Goal: Download file/media

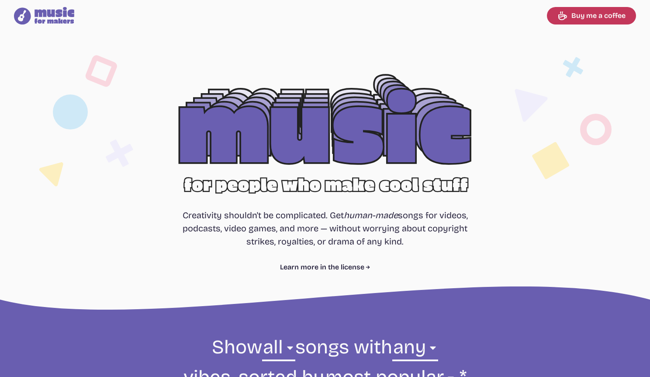
select select "most popular"
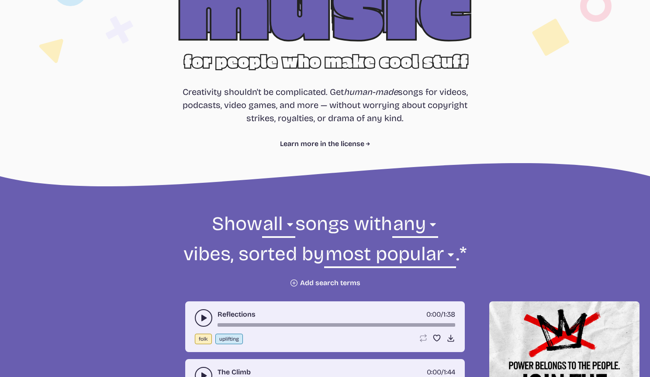
scroll to position [247, 0]
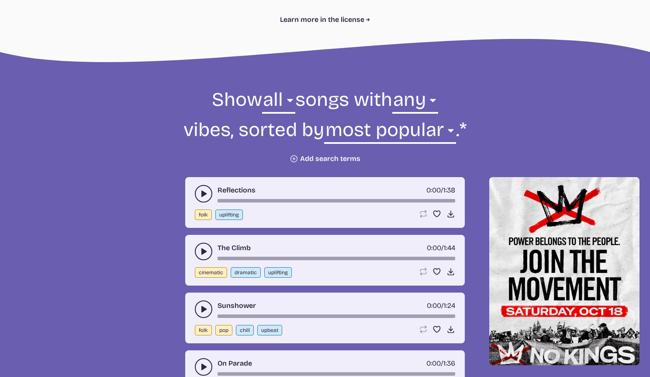
click at [193, 188] on div "Reflections 0:00 / 1:38 folk uplifting Loop song Loop this song. Favorite song …" at bounding box center [325, 202] width 280 height 51
click at [198, 187] on button "play-pause toggle" at bounding box center [203, 193] width 17 height 17
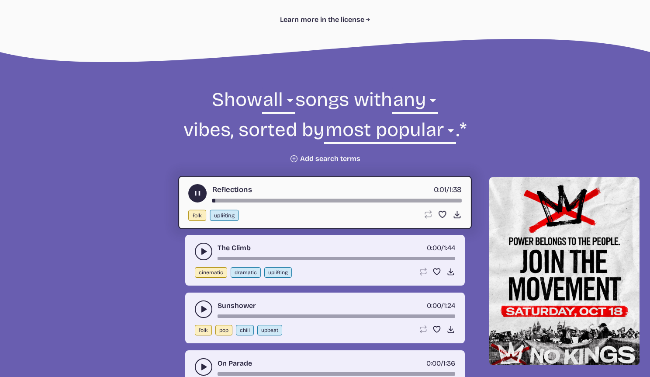
click at [198, 194] on use "play-pause toggle" at bounding box center [197, 193] width 9 height 9
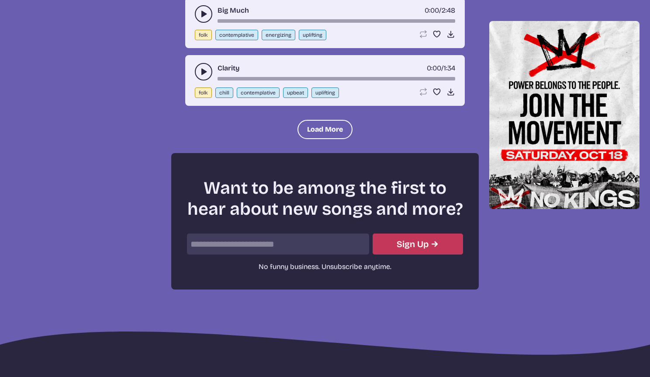
scroll to position [1190, 0]
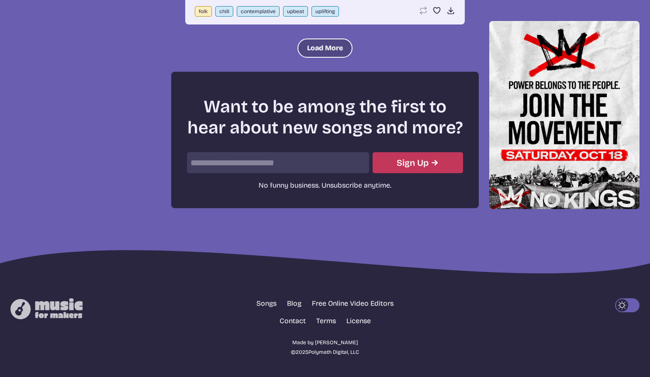
click at [319, 45] on button "Load More" at bounding box center [325, 47] width 55 height 19
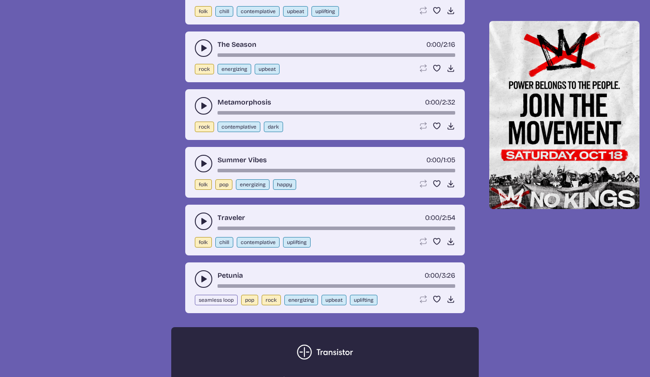
click at [206, 277] on icon "play-pause toggle" at bounding box center [203, 279] width 9 height 9
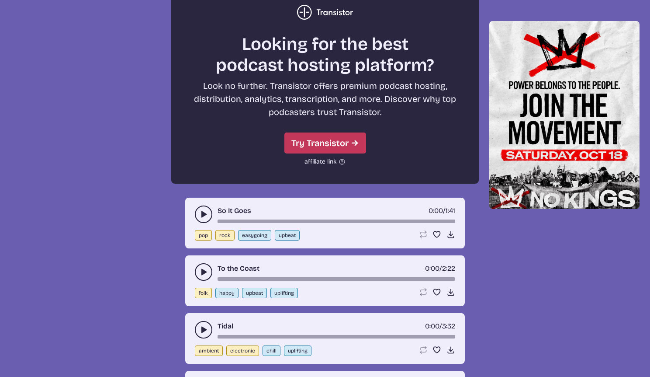
scroll to position [1590, 0]
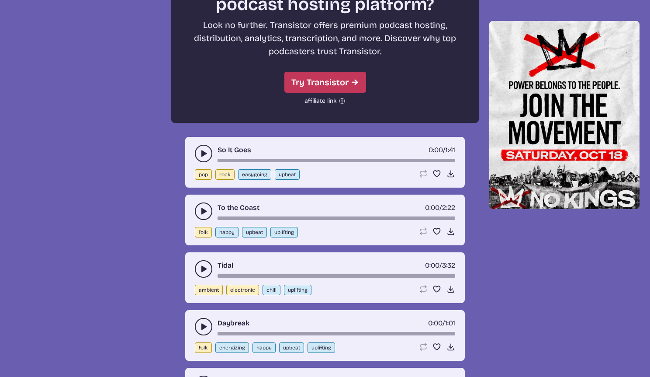
click at [199, 261] on div "Tidal 0:00 / 3:32" at bounding box center [325, 268] width 261 height 17
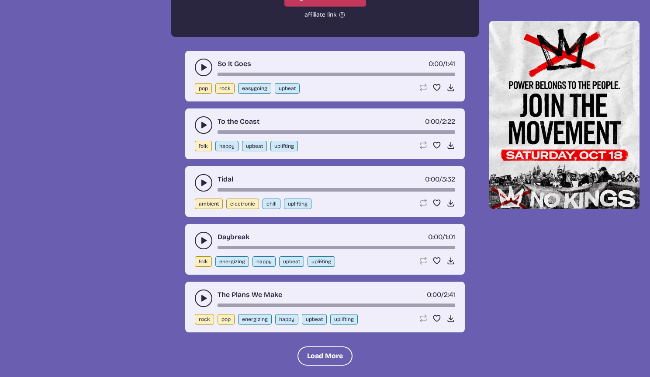
click at [195, 245] on div "Daybreak 0:00 / 1:01" at bounding box center [325, 240] width 261 height 17
click at [197, 243] on button "play-pause toggle" at bounding box center [203, 240] width 17 height 17
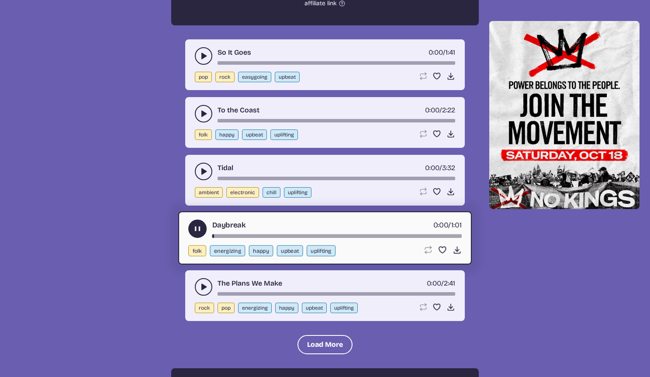
scroll to position [1699, 0]
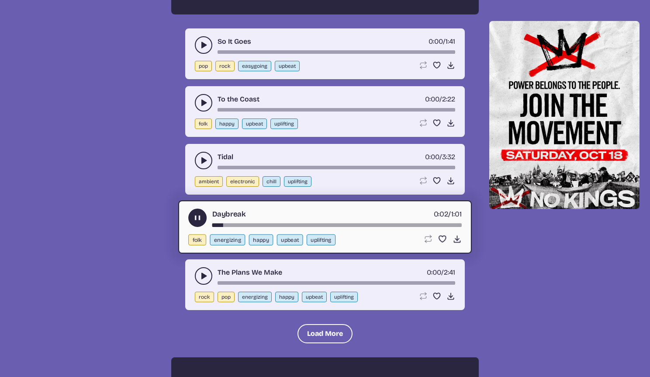
click at [206, 274] on icon "play-pause toggle" at bounding box center [203, 275] width 9 height 9
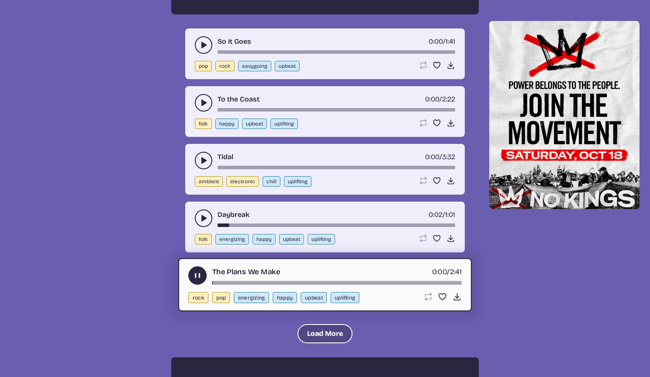
click at [318, 329] on button "Load More" at bounding box center [325, 333] width 55 height 19
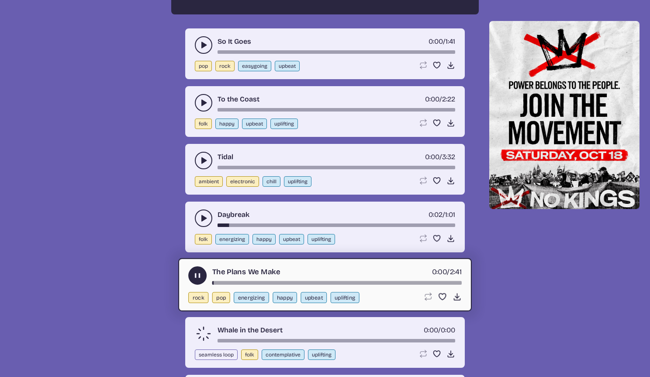
scroll to position [1805, 0]
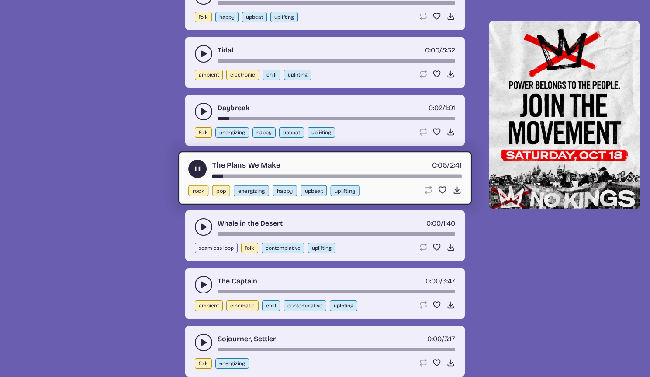
click at [275, 175] on div "song-time-bar" at bounding box center [337, 175] width 250 height 3
click at [390, 173] on div "The Plans We Make 1:22 / 2:41" at bounding box center [325, 169] width 274 height 18
click at [391, 174] on div "song-time-bar" at bounding box center [337, 175] width 250 height 3
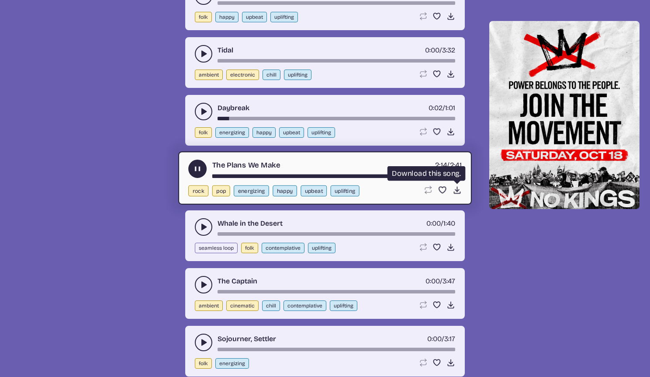
click at [454, 188] on icon "Download song" at bounding box center [457, 189] width 9 height 9
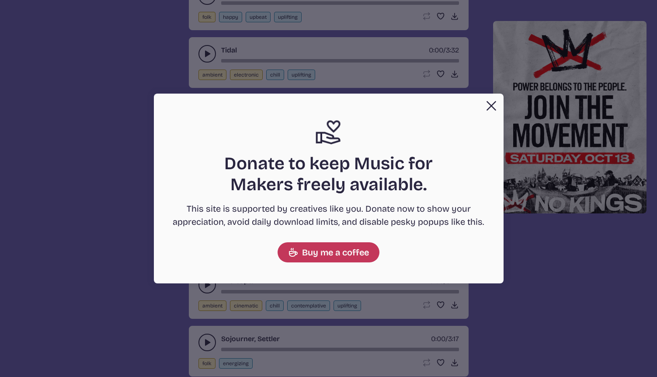
click at [492, 108] on button "Close" at bounding box center [491, 105] width 17 height 17
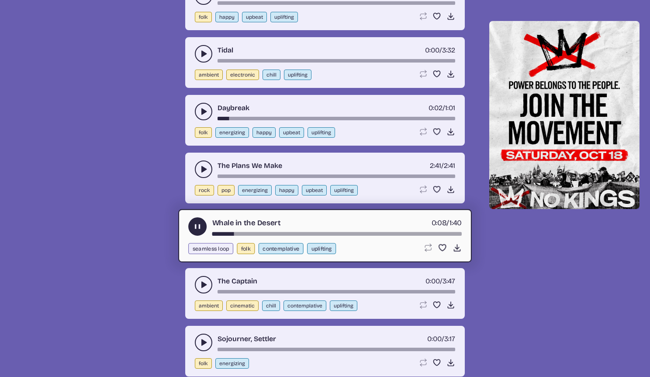
click at [253, 233] on div "song-time-bar" at bounding box center [337, 233] width 250 height 3
click at [274, 226] on link "Whale in the Desert" at bounding box center [246, 222] width 68 height 11
click at [196, 236] on button "play-pause toggle" at bounding box center [197, 226] width 18 height 18
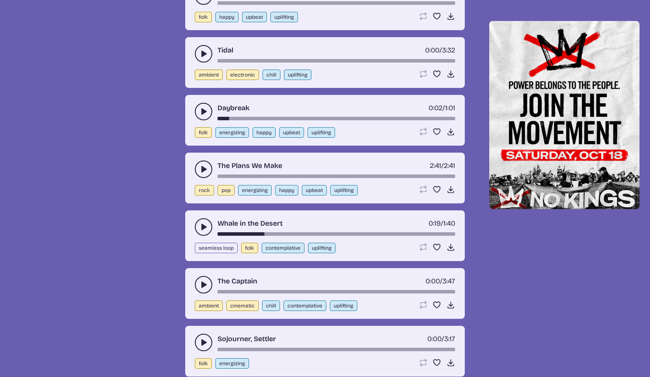
click at [258, 229] on link "Whale in the Desert" at bounding box center [250, 223] width 65 height 10
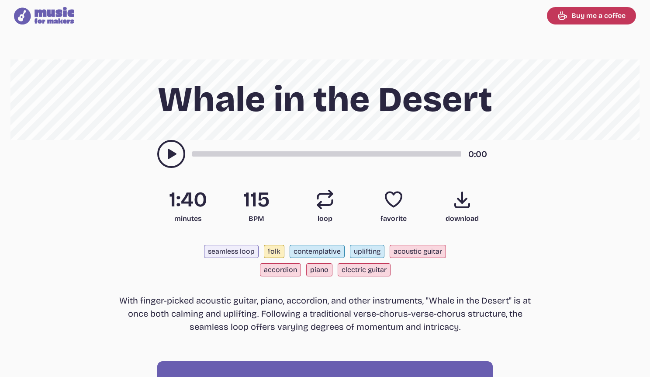
click at [261, 200] on span "115" at bounding box center [257, 199] width 62 height 21
